Goal: Task Accomplishment & Management: Complete application form

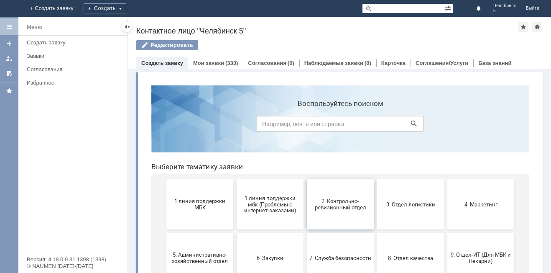
click at [353, 207] on span "2. Контрольно-ревизионный отдел" at bounding box center [340, 204] width 62 height 13
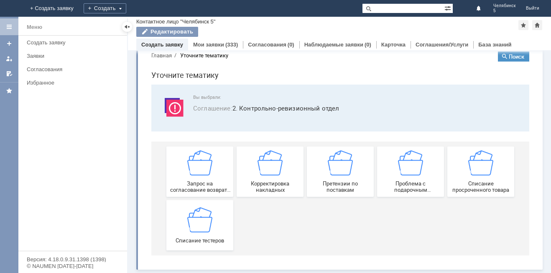
scroll to position [16, 0]
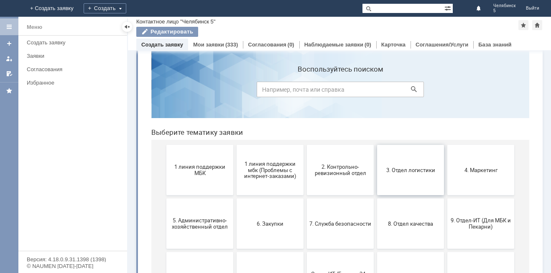
click at [393, 173] on span "3. Отдел логистики" at bounding box center [411, 169] width 62 height 6
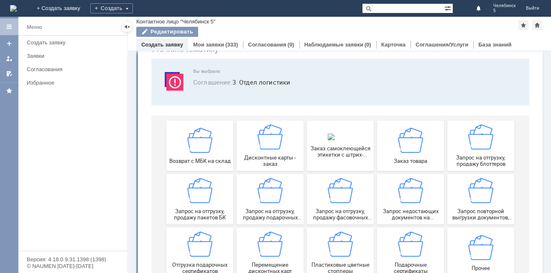
scroll to position [42, 0]
click at [394, 144] on div "Заказ товара" at bounding box center [411, 145] width 62 height 36
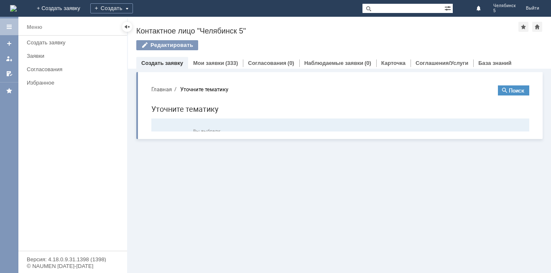
scroll to position [0, 0]
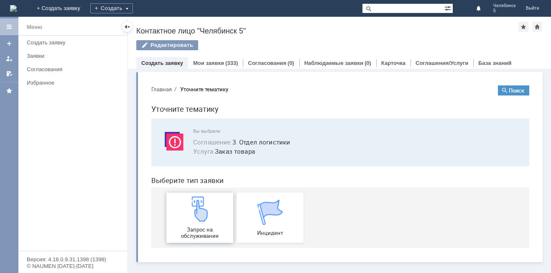
click at [220, 226] on span "Запрос на обслуживание" at bounding box center [200, 232] width 62 height 13
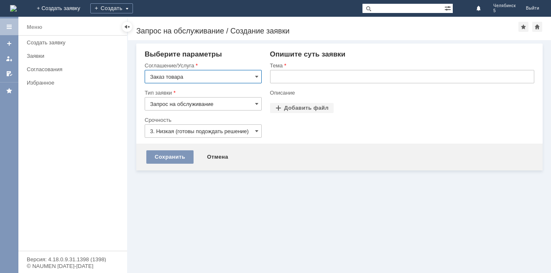
click at [315, 77] on input "text" at bounding box center [402, 76] width 264 height 13
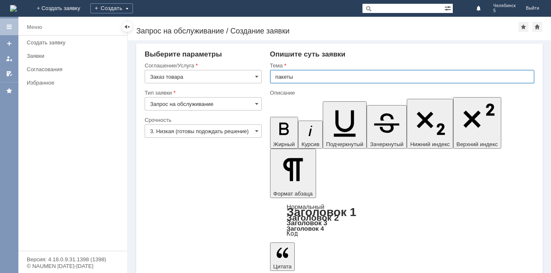
type input "пакеты"
drag, startPoint x: 295, startPoint y: 2016, endPoint x: 342, endPoint y: 2004, distance: 48.0
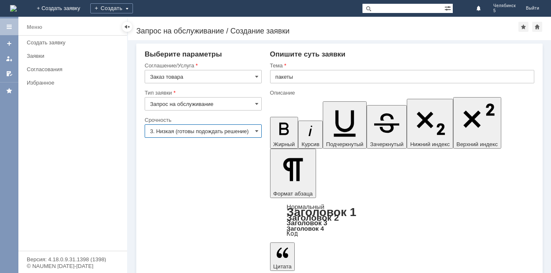
click at [256, 135] on input "3. Низкая (готовы подождать решение)" at bounding box center [203, 130] width 117 height 13
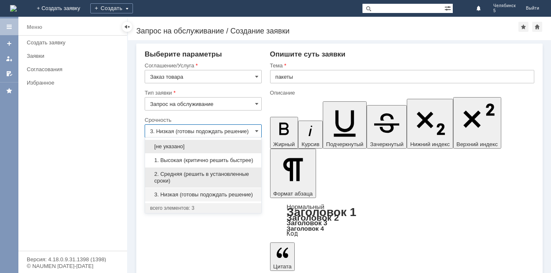
click at [222, 178] on span "2. Средняя (решить в установленные сроки)" at bounding box center [203, 177] width 106 height 13
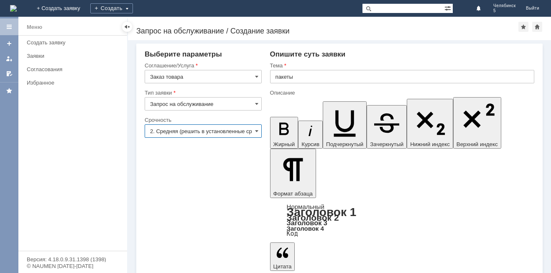
type input "2. Средняя (решить в установленные сроки)"
